Goal: Book appointment/travel/reservation

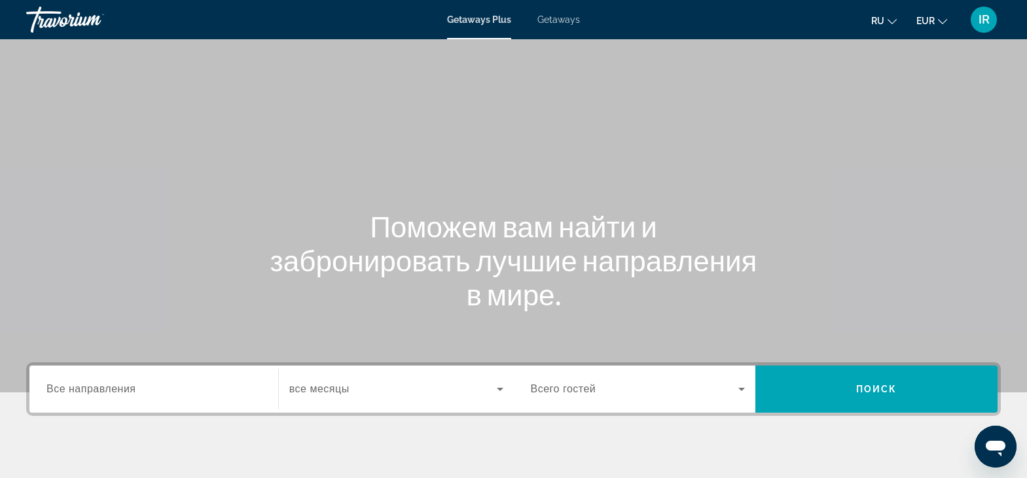
drag, startPoint x: 662, startPoint y: 99, endPoint x: 569, endPoint y: 205, distance: 141.5
click at [662, 99] on div "Main content" at bounding box center [513, 196] width 1027 height 393
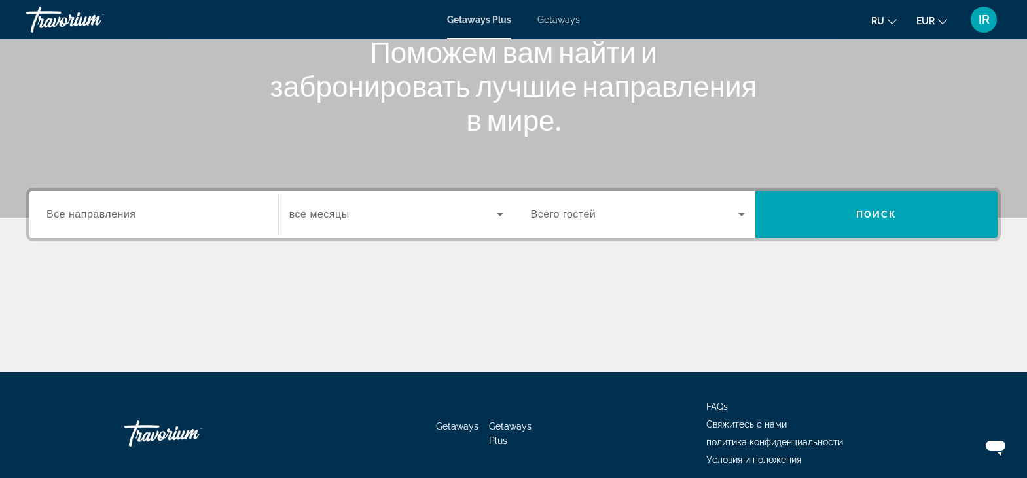
click at [124, 213] on span "Все направления" at bounding box center [91, 214] width 90 height 11
click at [124, 213] on input "Destination Все направления" at bounding box center [153, 215] width 215 height 16
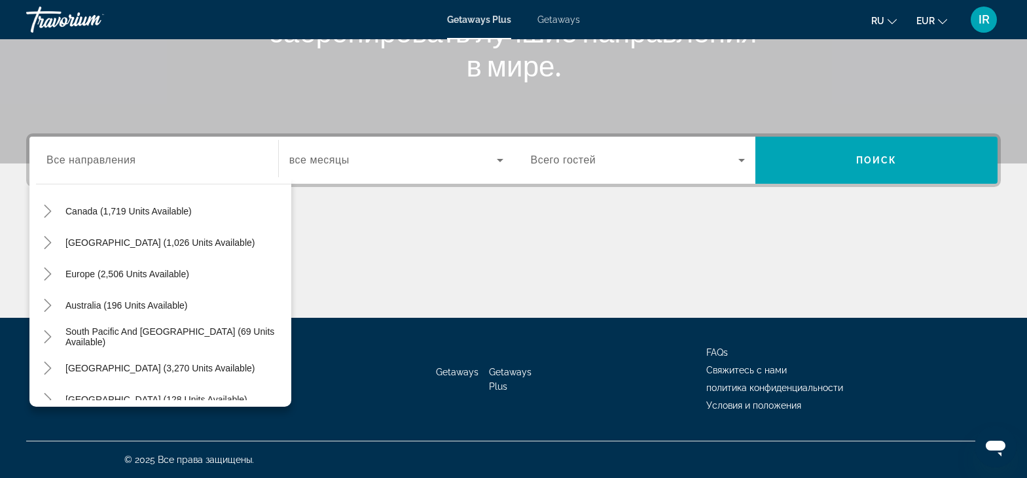
scroll to position [105, 0]
click at [77, 272] on span "Europe (2,506 units available)" at bounding box center [127, 272] width 124 height 10
type input "**********"
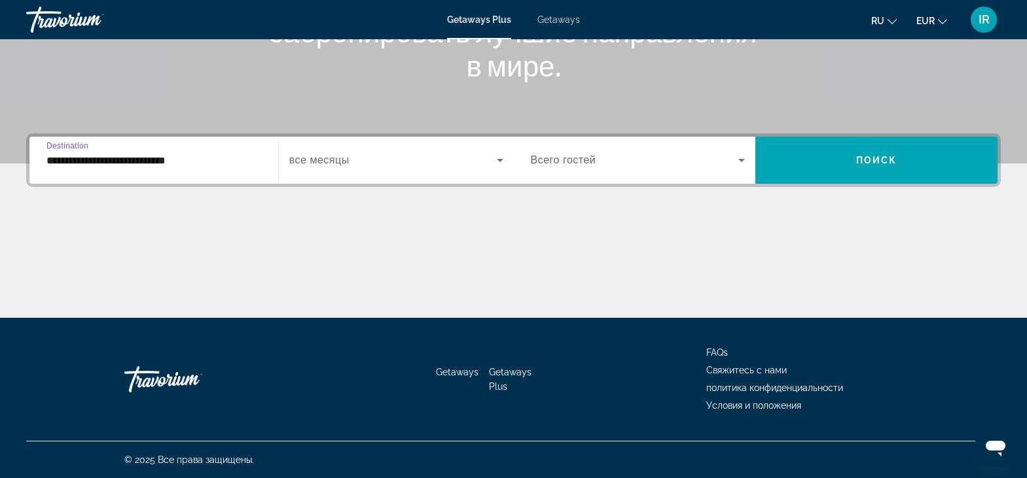
click at [501, 162] on icon "Search widget" at bounding box center [500, 160] width 16 height 16
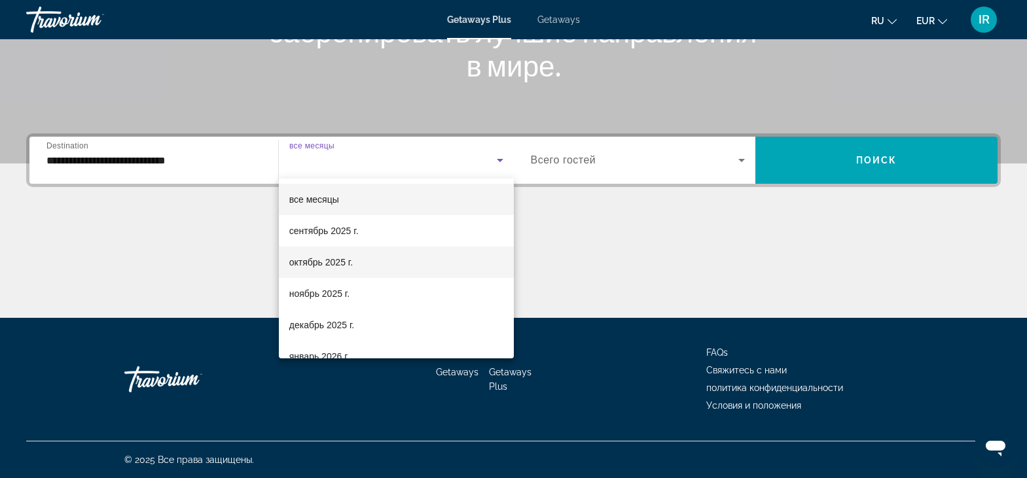
click at [313, 264] on span "октябрь 2025 г." at bounding box center [320, 263] width 63 height 16
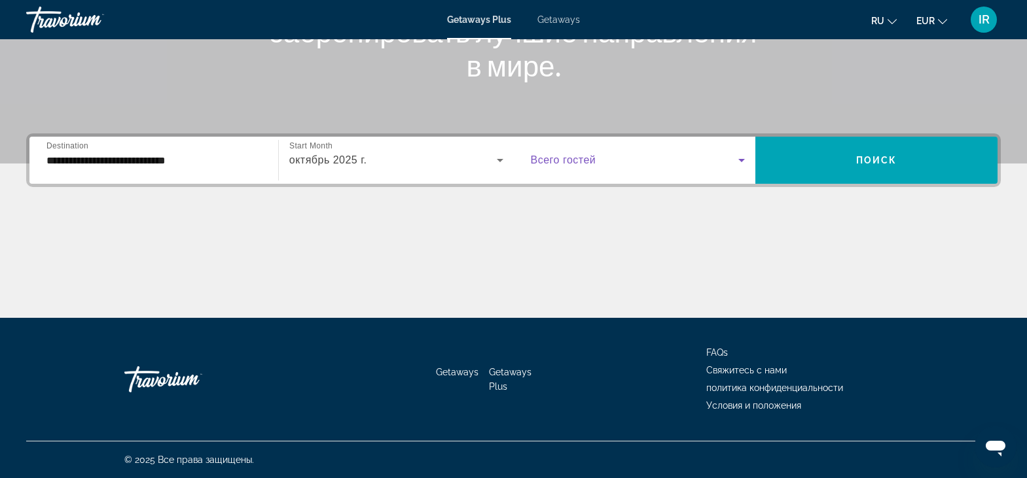
click at [737, 164] on icon "Search widget" at bounding box center [742, 160] width 16 height 16
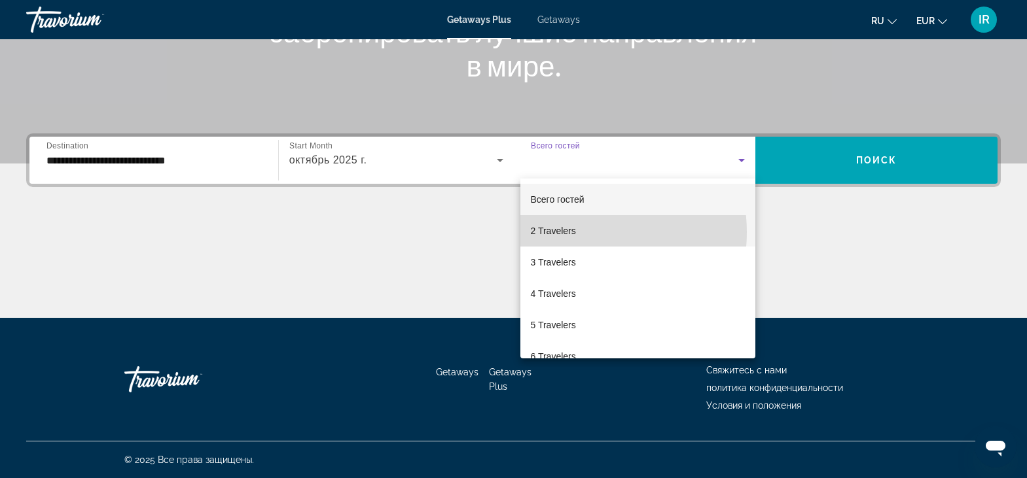
click at [582, 232] on mat-option "2 Travelers" at bounding box center [638, 230] width 236 height 31
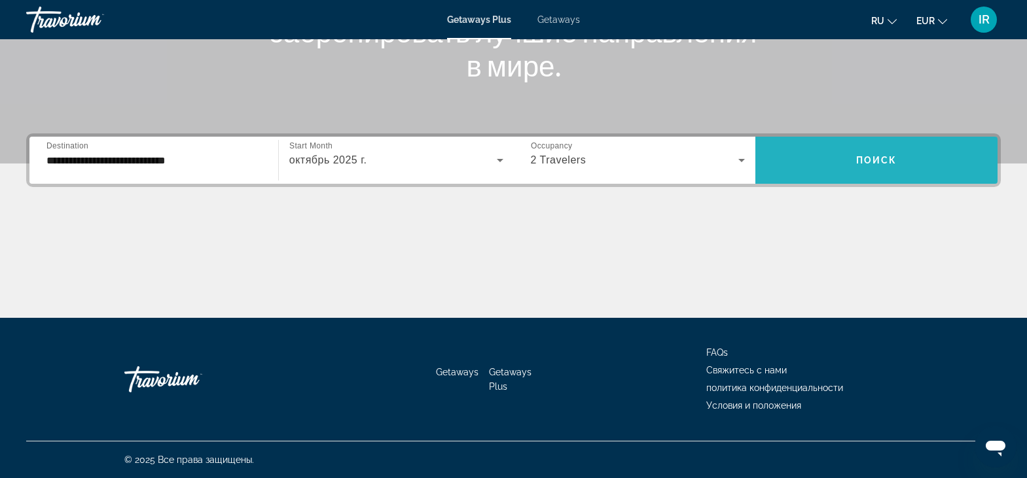
click at [903, 171] on span "Search widget" at bounding box center [876, 160] width 242 height 31
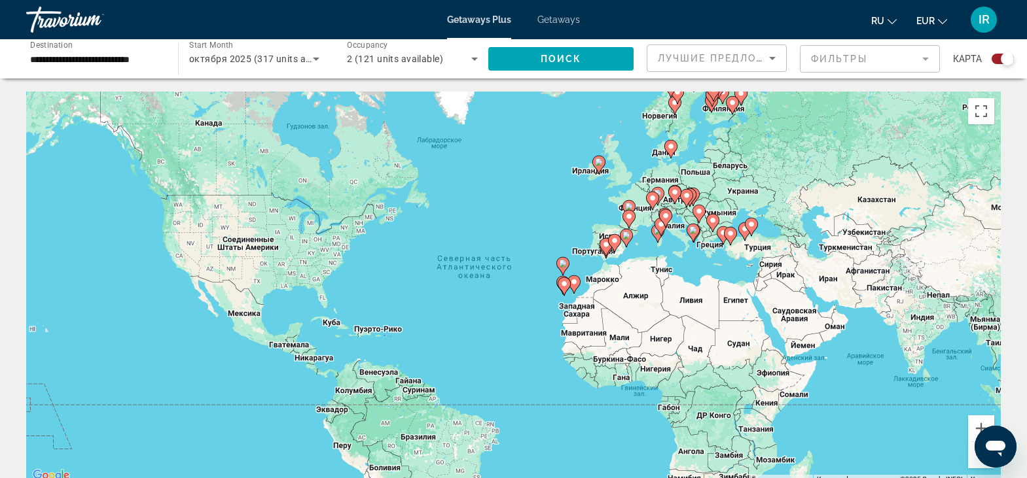
click at [1000, 62] on div "Search widget" at bounding box center [1006, 58] width 13 height 13
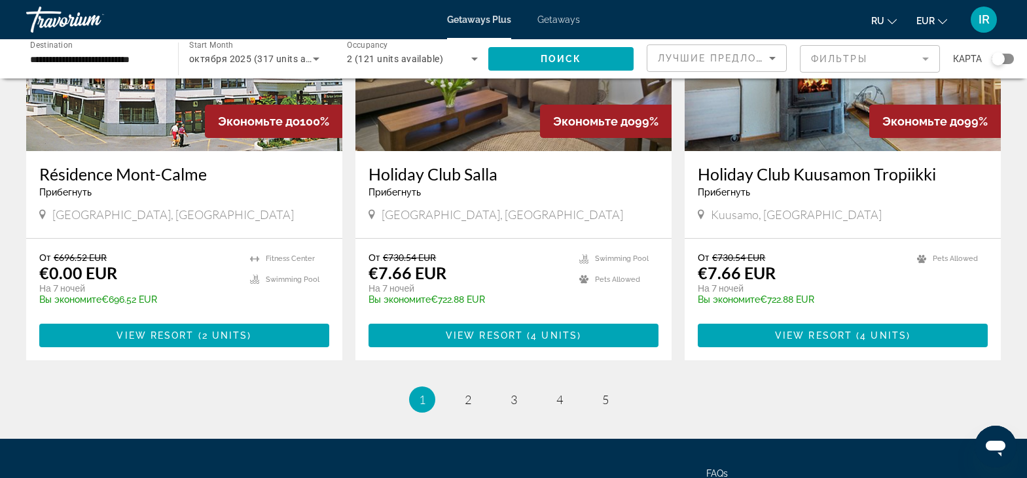
scroll to position [1570, 0]
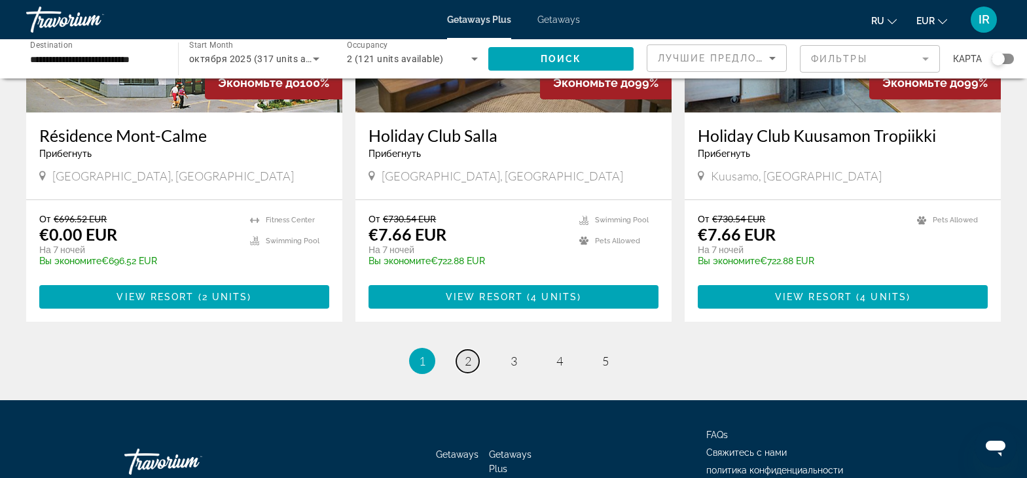
click at [469, 354] on span "2" at bounding box center [468, 361] width 7 height 14
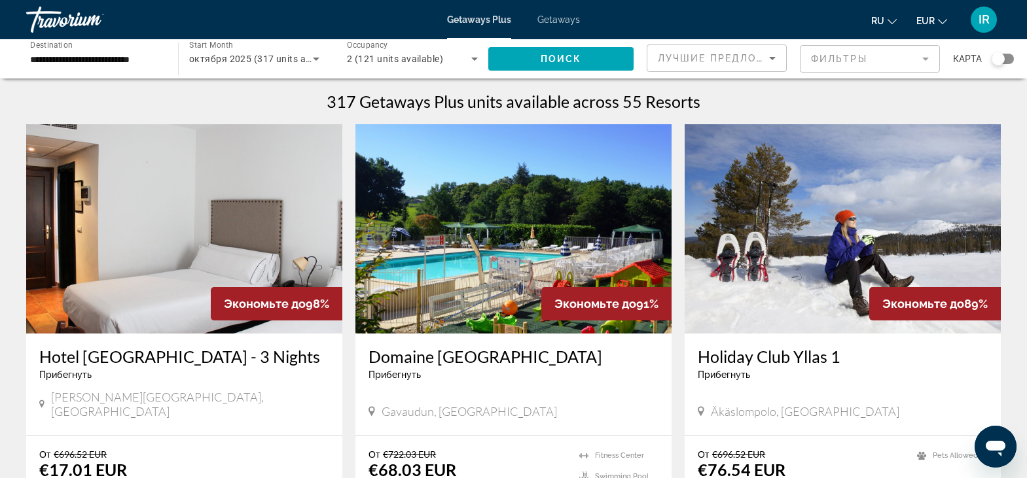
click at [916, 58] on mat-form-field "Фильтры" at bounding box center [870, 58] width 140 height 27
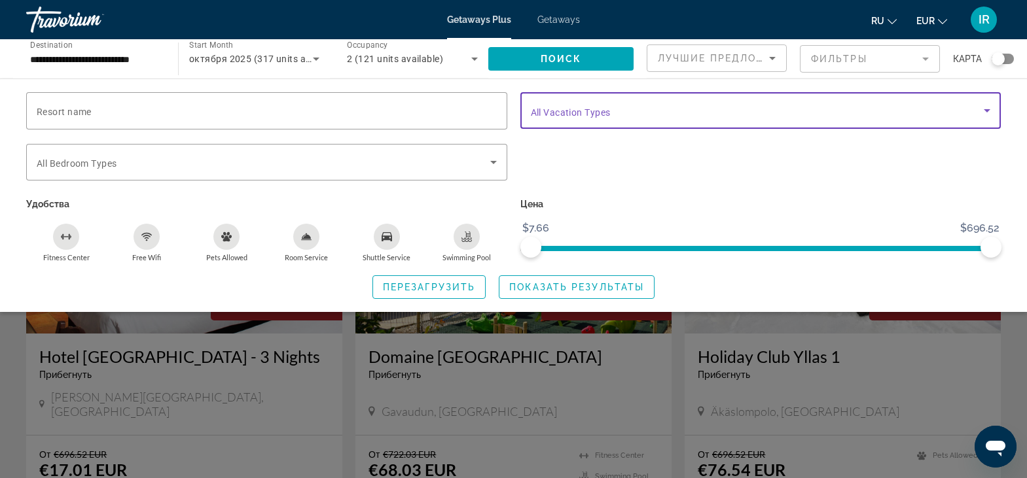
click at [991, 111] on icon "Search widget" at bounding box center [987, 111] width 16 height 16
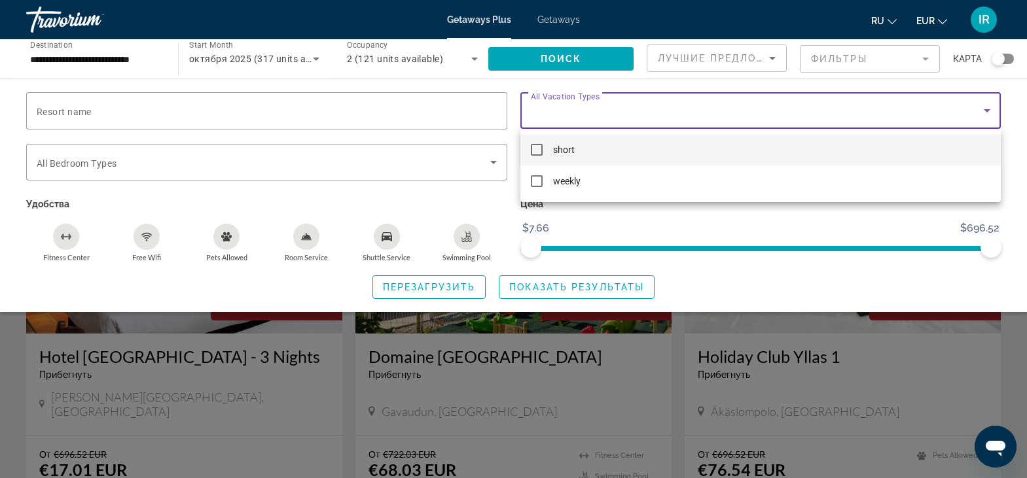
click at [1014, 119] on div at bounding box center [513, 239] width 1027 height 478
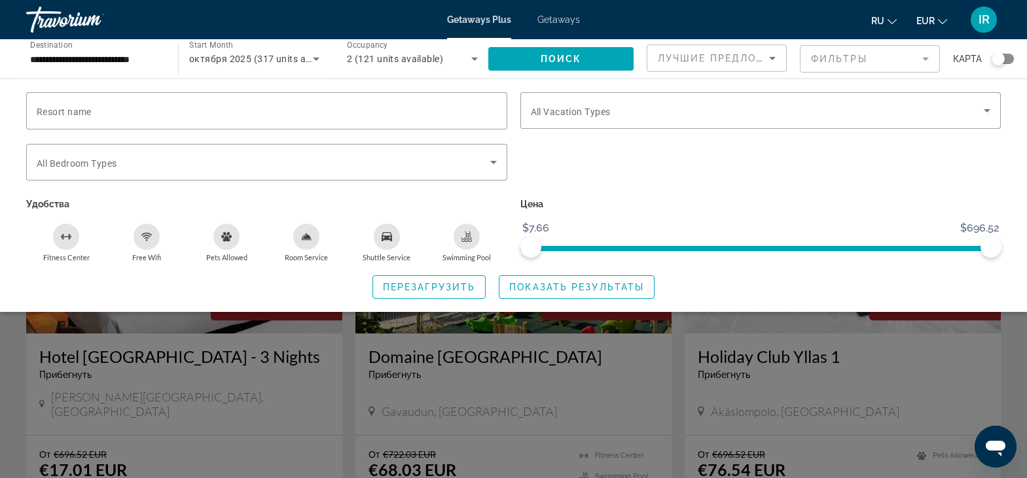
click at [926, 60] on mat-form-field "Фильтры" at bounding box center [870, 58] width 140 height 27
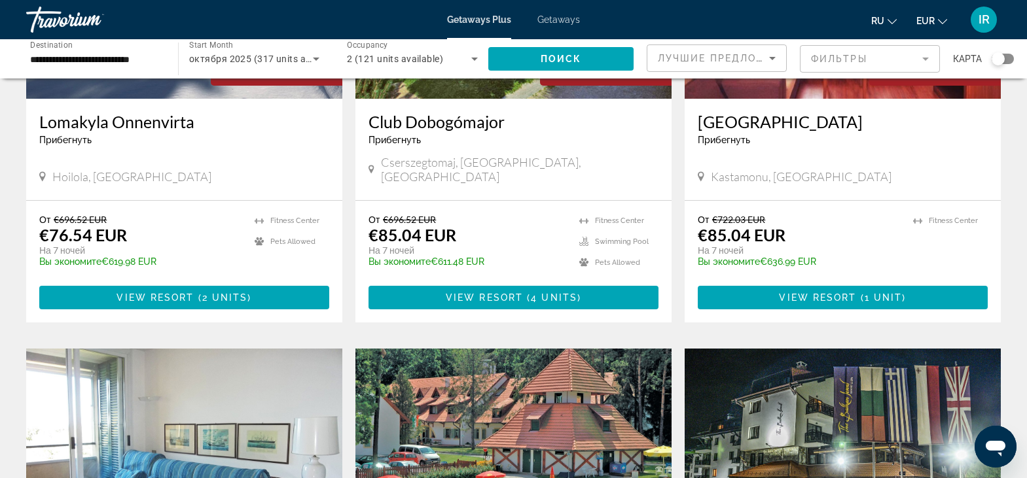
scroll to position [523, 0]
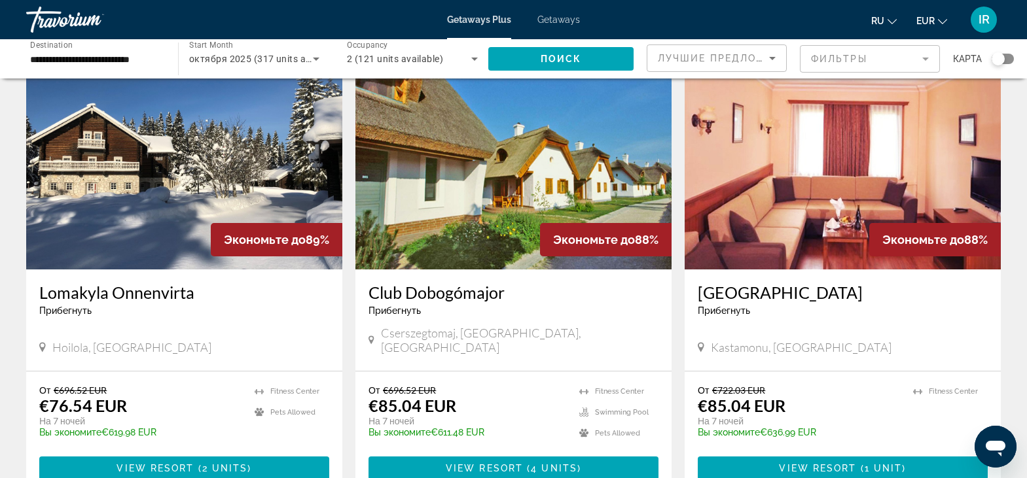
click at [822, 175] on img "Main content" at bounding box center [842, 164] width 316 height 209
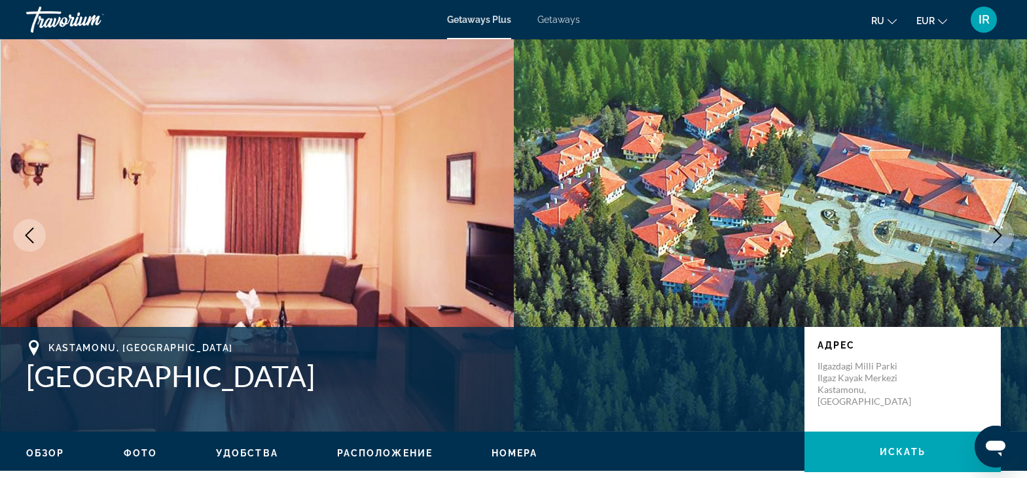
click at [999, 232] on icon "Next image" at bounding box center [997, 236] width 16 height 16
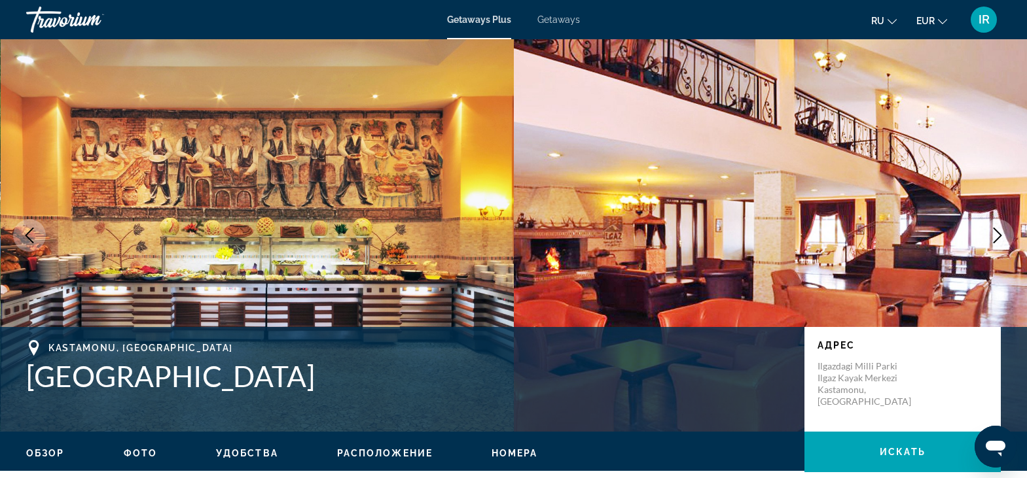
click at [999, 232] on icon "Next image" at bounding box center [997, 236] width 16 height 16
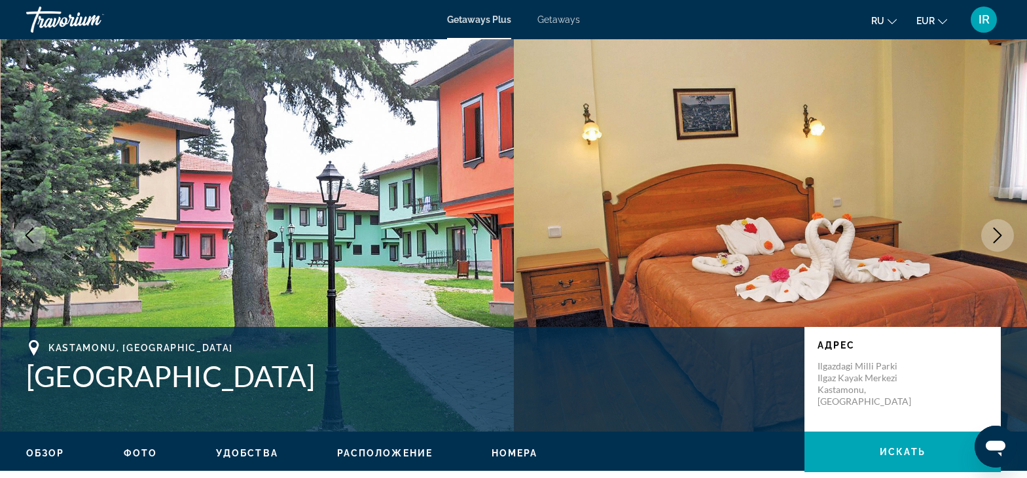
click at [999, 232] on icon "Next image" at bounding box center [997, 236] width 16 height 16
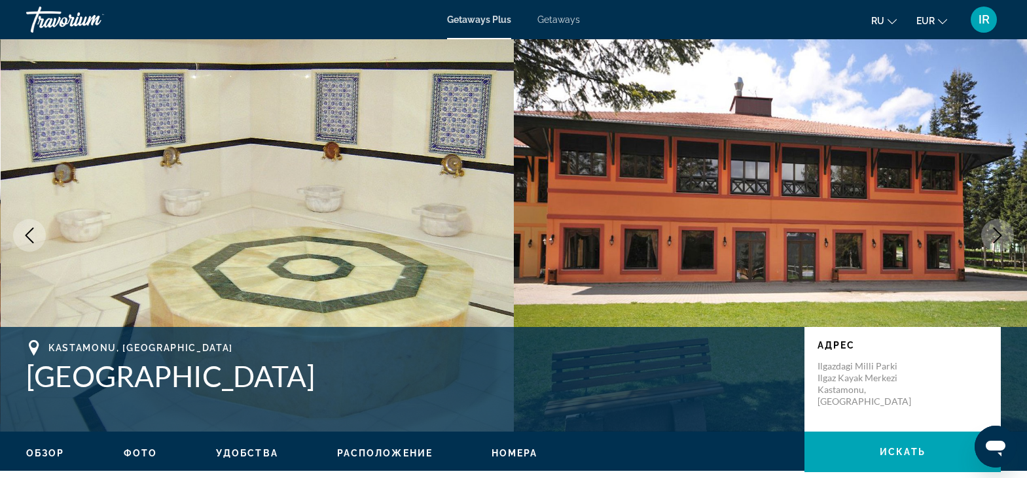
click at [999, 232] on icon "Next image" at bounding box center [997, 236] width 16 height 16
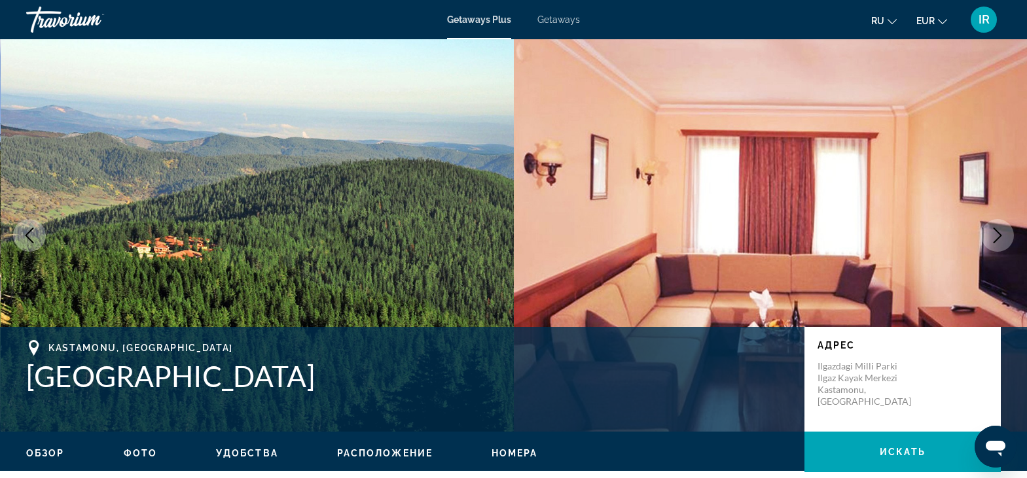
click at [999, 232] on icon "Next image" at bounding box center [997, 236] width 16 height 16
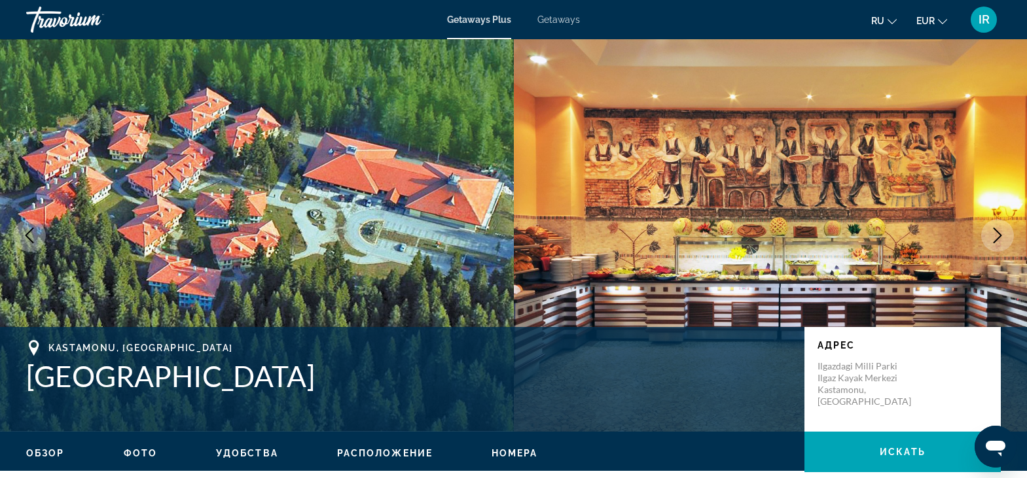
click at [999, 232] on icon "Next image" at bounding box center [997, 236] width 16 height 16
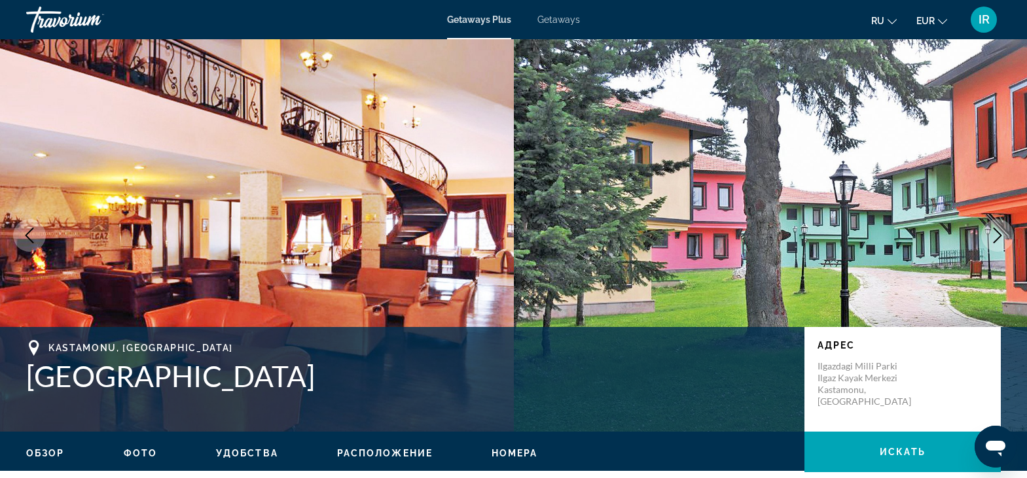
click at [999, 232] on icon "Next image" at bounding box center [997, 236] width 16 height 16
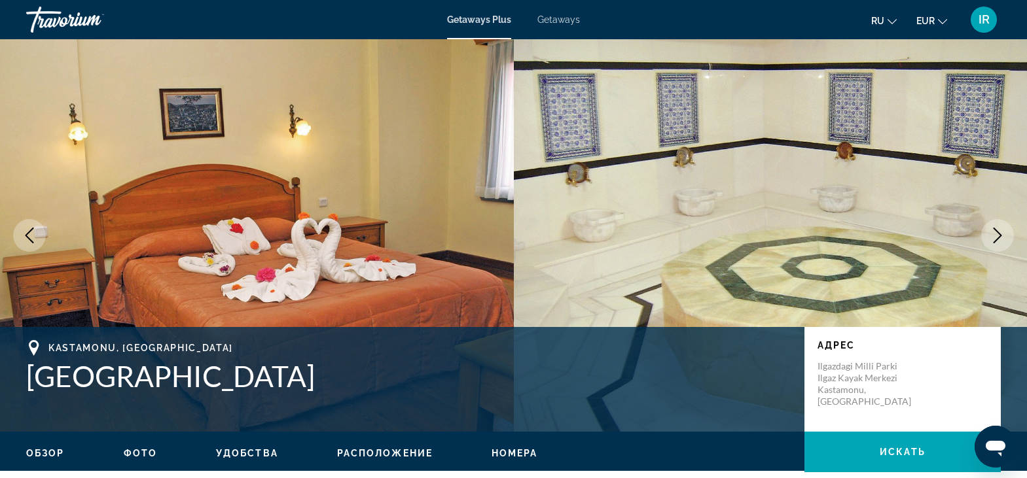
click at [999, 232] on icon "Next image" at bounding box center [997, 236] width 16 height 16
